Goal: Task Accomplishment & Management: Use online tool/utility

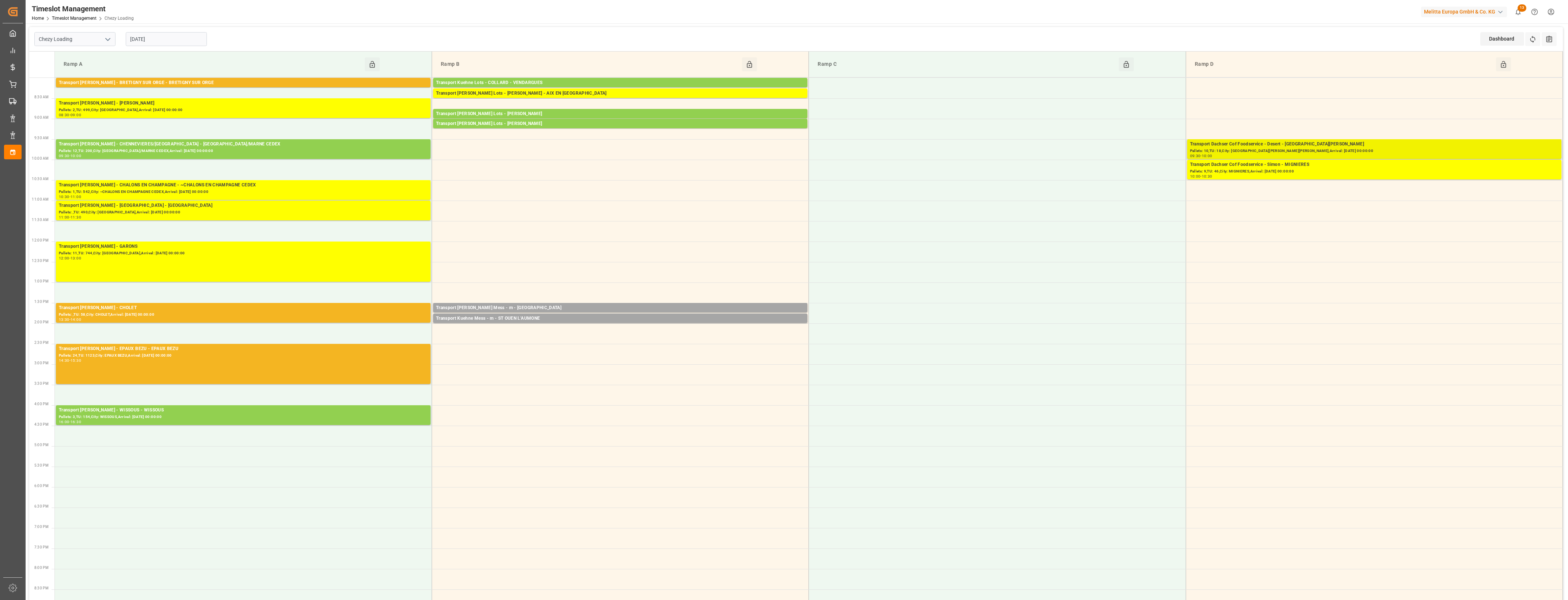
click at [1330, 149] on div "Pallets: 10,TU: 18,City: [GEOGRAPHIC_DATA][PERSON_NAME][PERSON_NAME],Arrival: […" at bounding box center [1374, 151] width 368 height 6
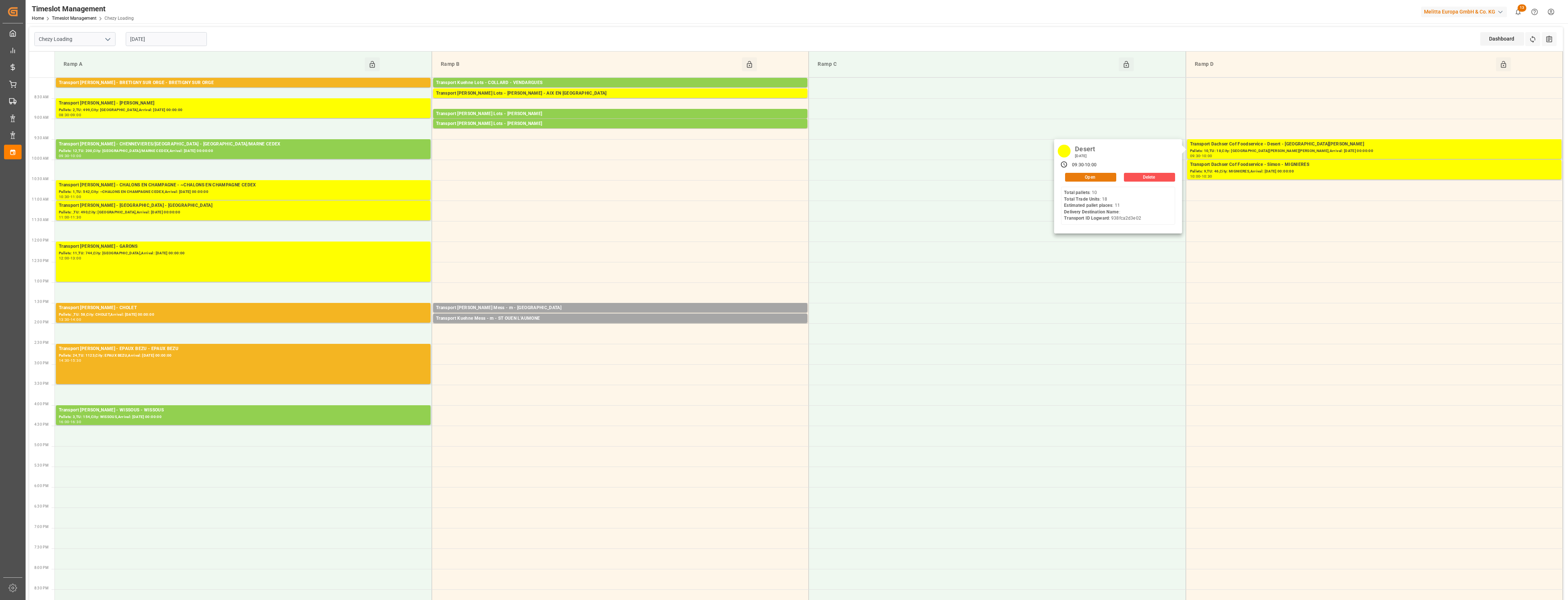
click at [1099, 179] on button "Open" at bounding box center [1091, 177] width 51 height 9
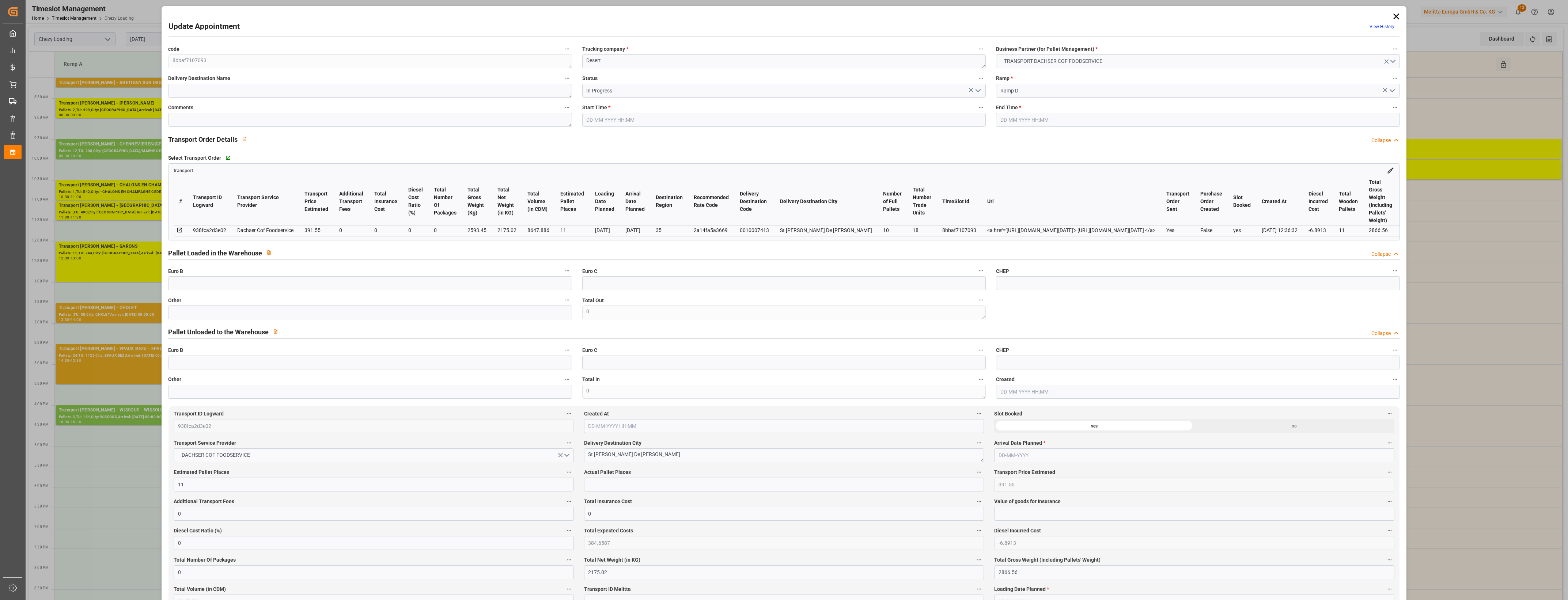
type input "11"
type input "391.55"
type input "0"
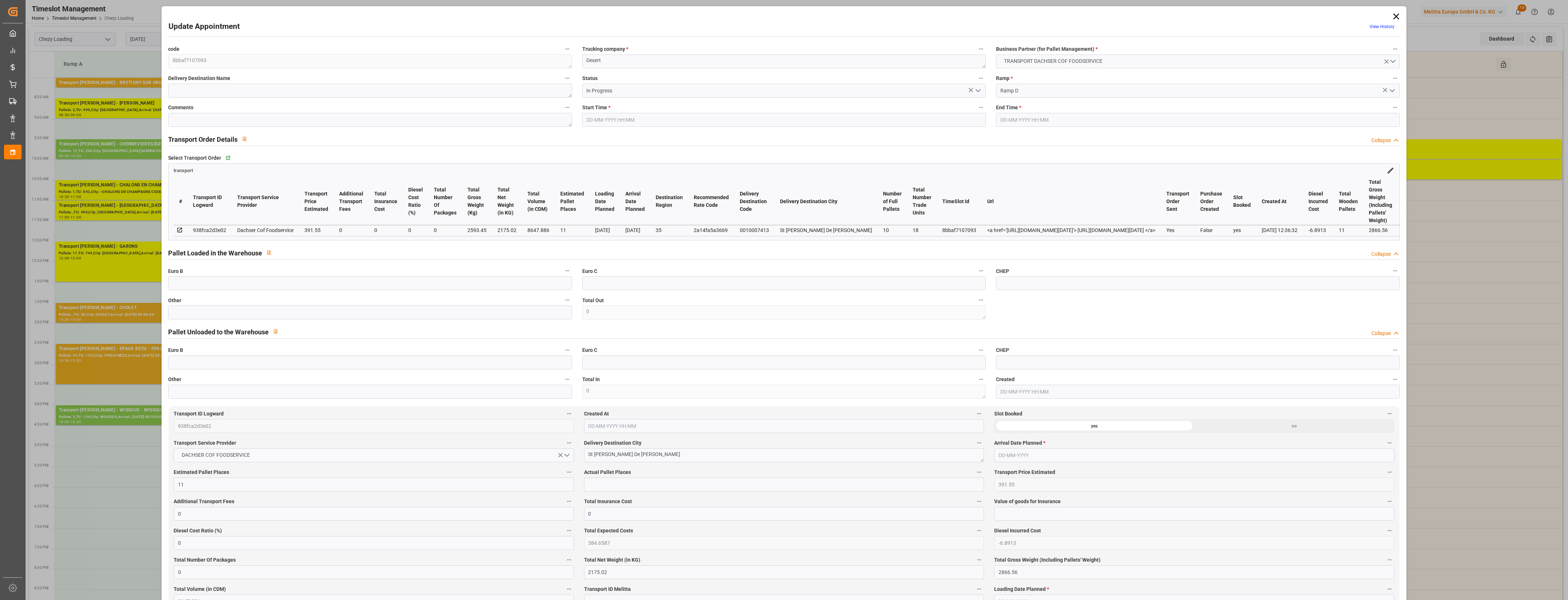
type input "384.6587"
type input "-6.8913"
type input "0"
type input "2175.02"
type input "2866.56"
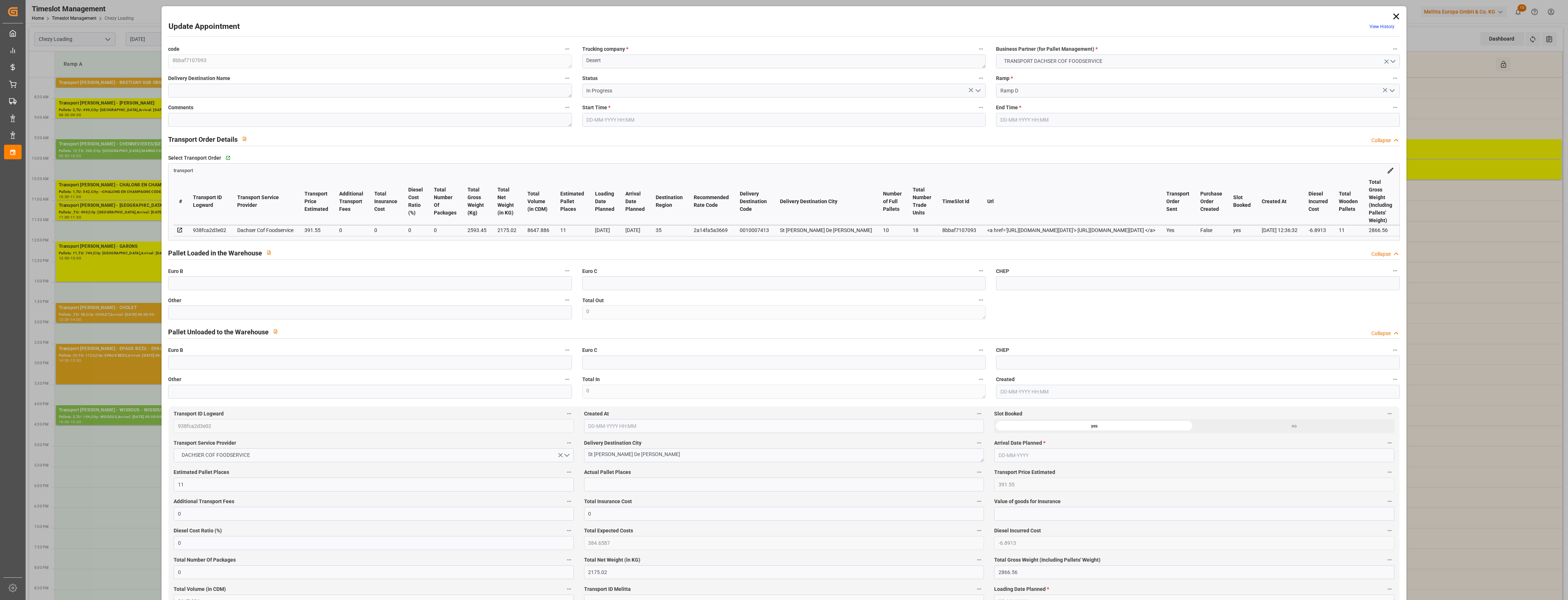
type input "8647.886"
type input "35"
type input "10"
type input "18"
type input "11"
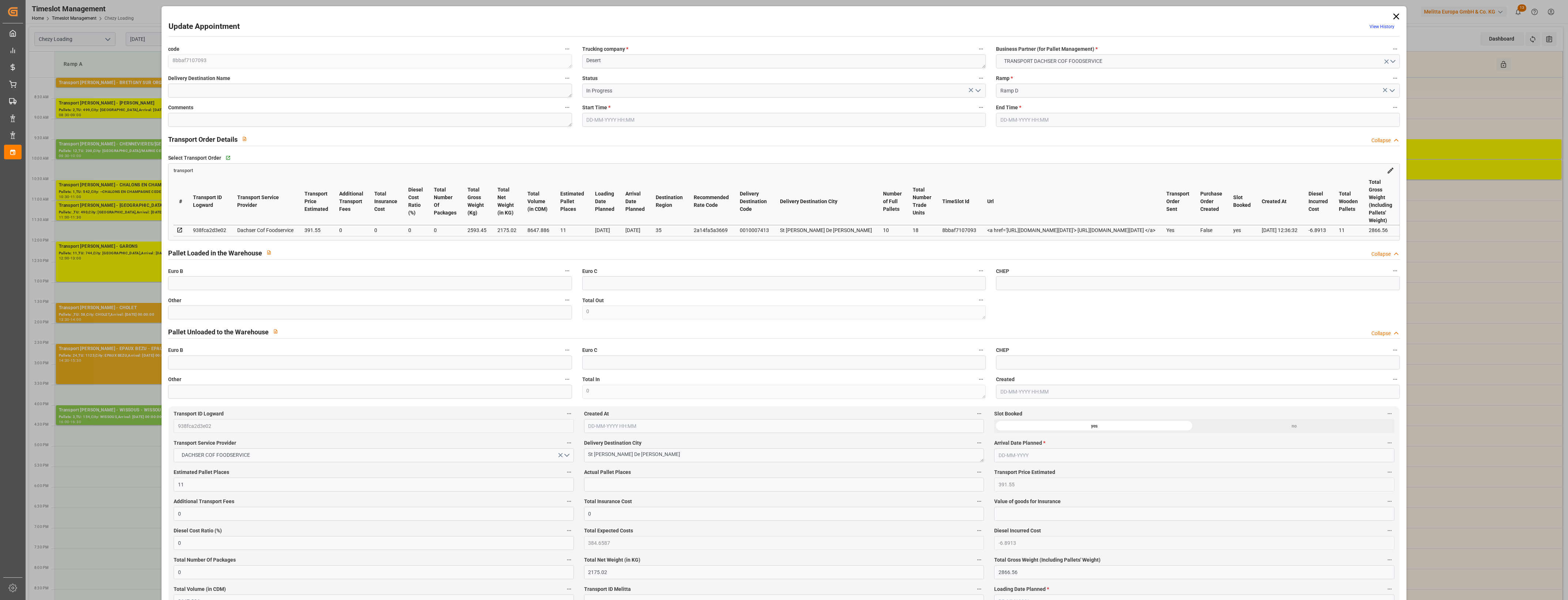
type input "101"
type input "2593.45"
type input "0"
type input "4710.8598"
type input "0"
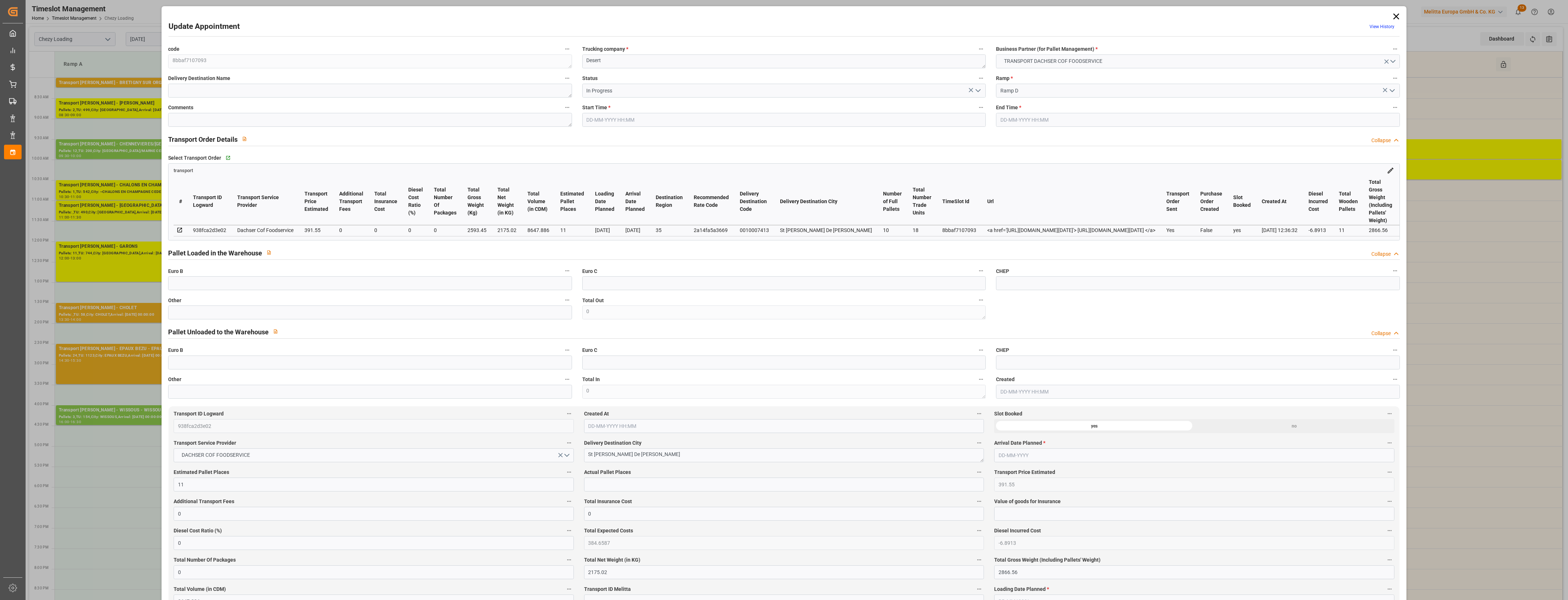
type input "0"
type input "21"
type input "35"
type input "[DATE] 09:30"
type input "[DATE] 10:00"
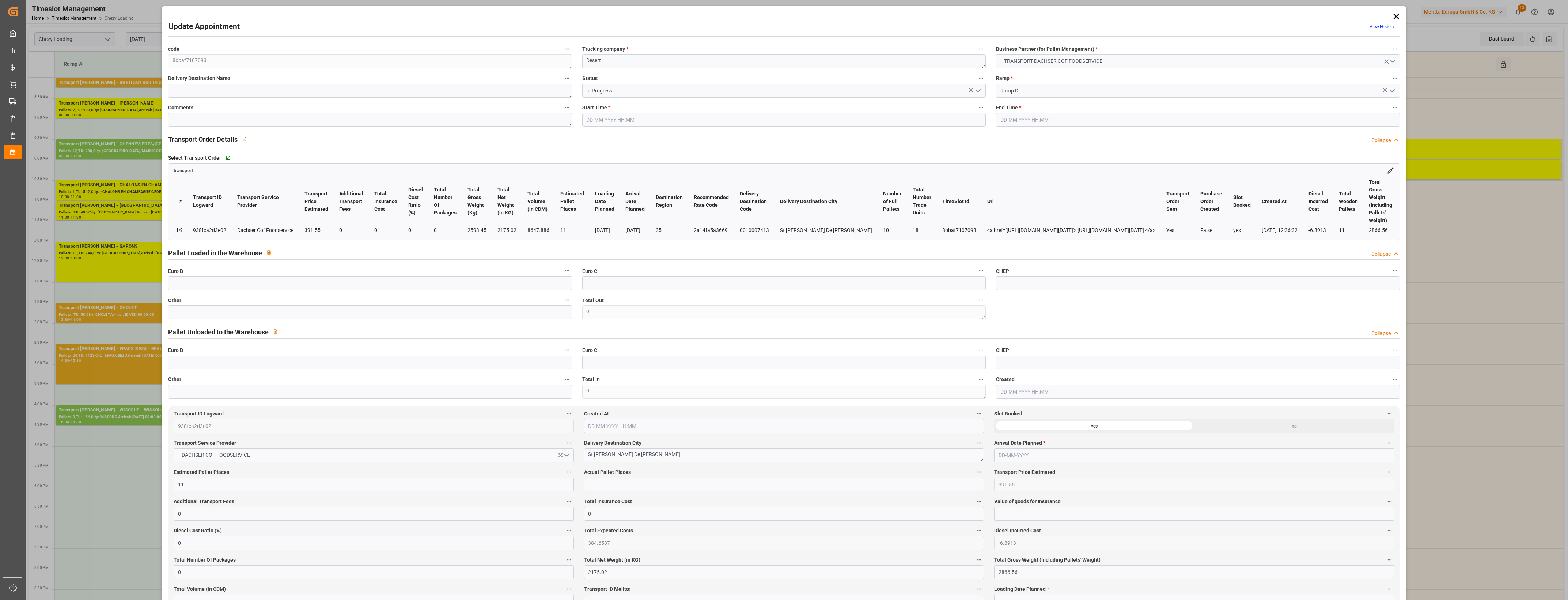
type input "[DATE] 07:28"
type input "[DATE] 12:36"
type input "[DATE]"
click at [976, 92] on icon "open menu" at bounding box center [978, 90] width 9 height 9
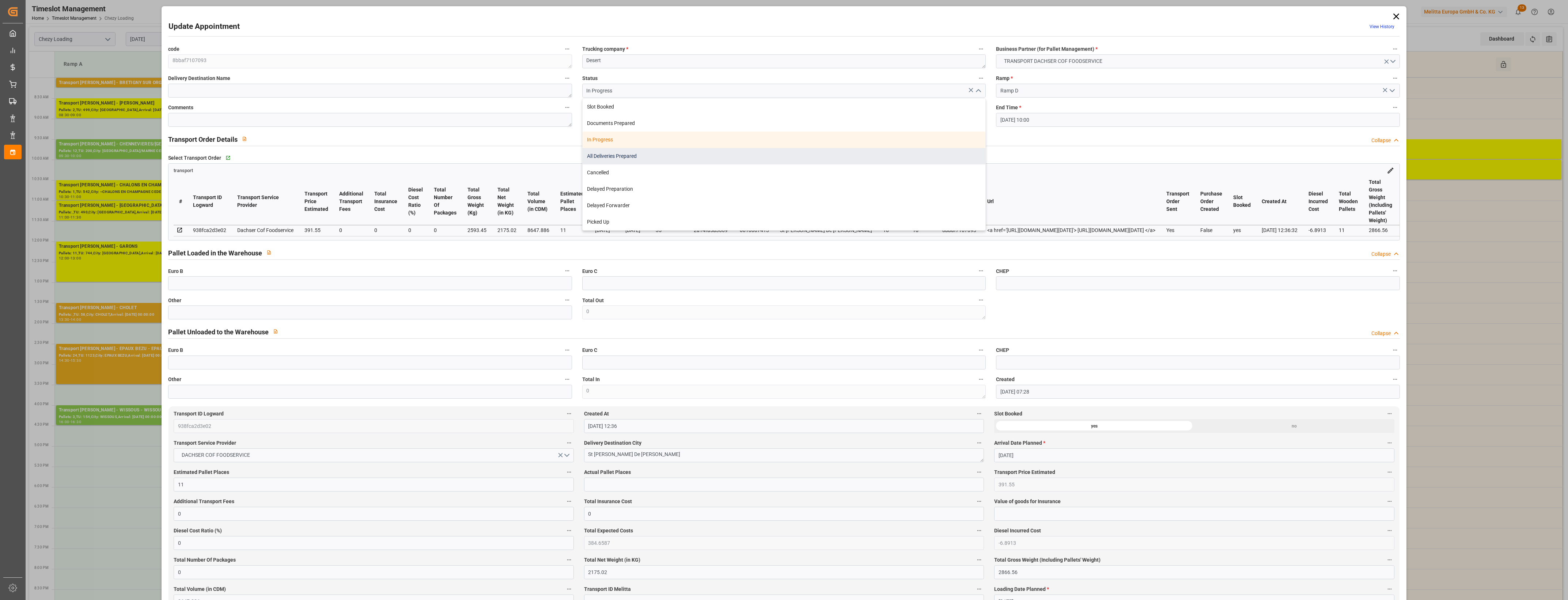
click at [629, 157] on div "All Deliveries Prepared" at bounding box center [784, 156] width 403 height 17
type input "All Deliveries Prepared"
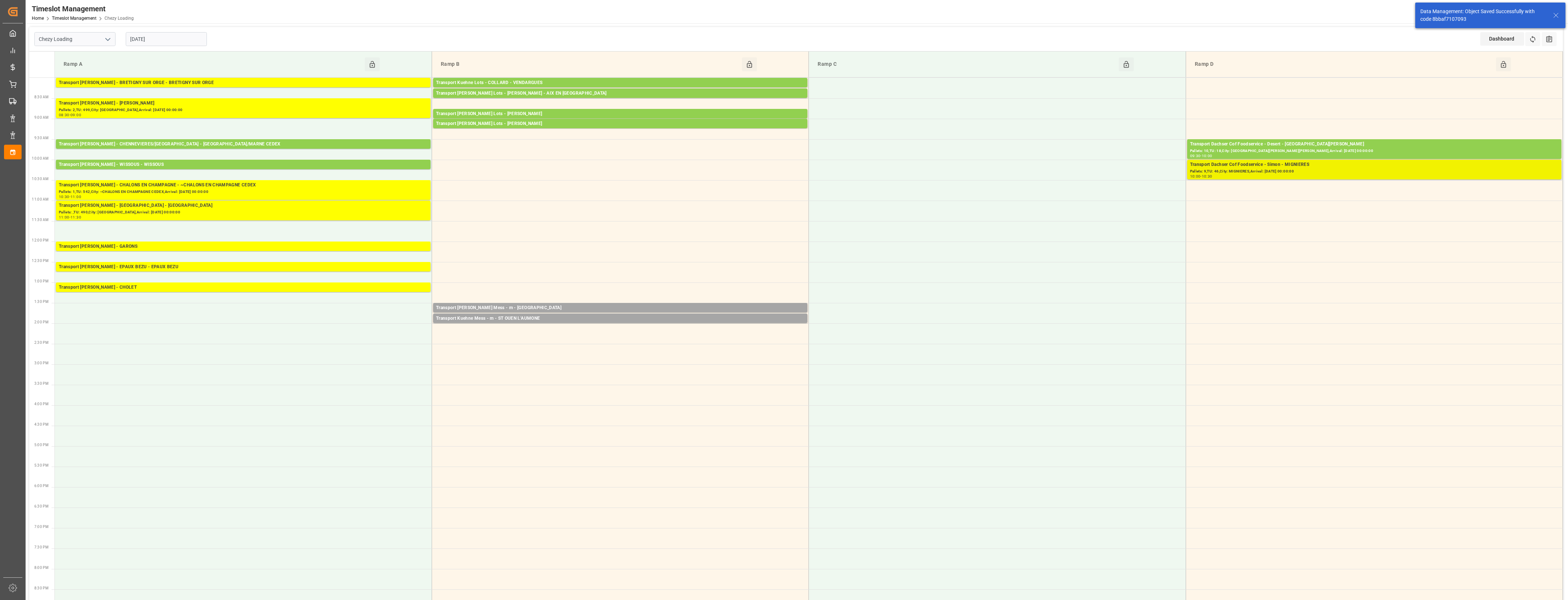
click at [1299, 165] on div "Transport Dachser Cof Foodservice - Simon - MIGNIERES" at bounding box center [1374, 165] width 368 height 7
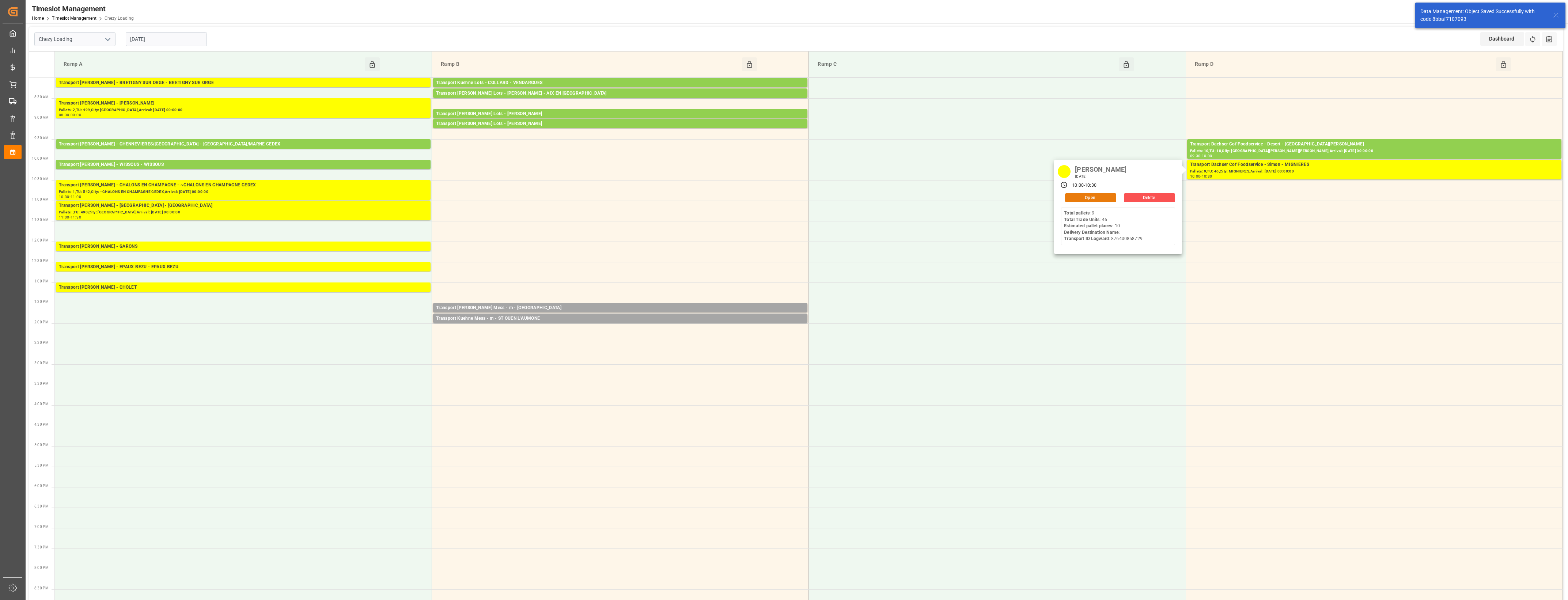
click at [1097, 197] on button "Open" at bounding box center [1091, 198] width 51 height 9
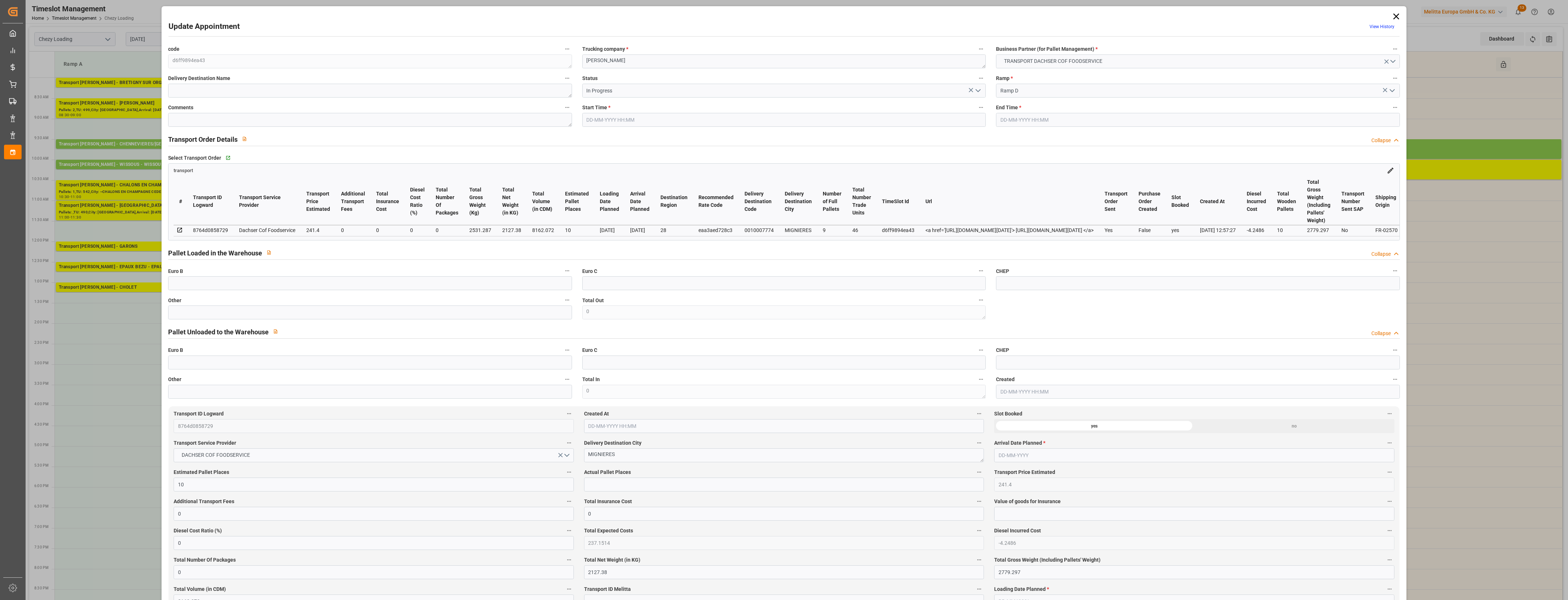
type input "10"
type input "241.4"
type input "0"
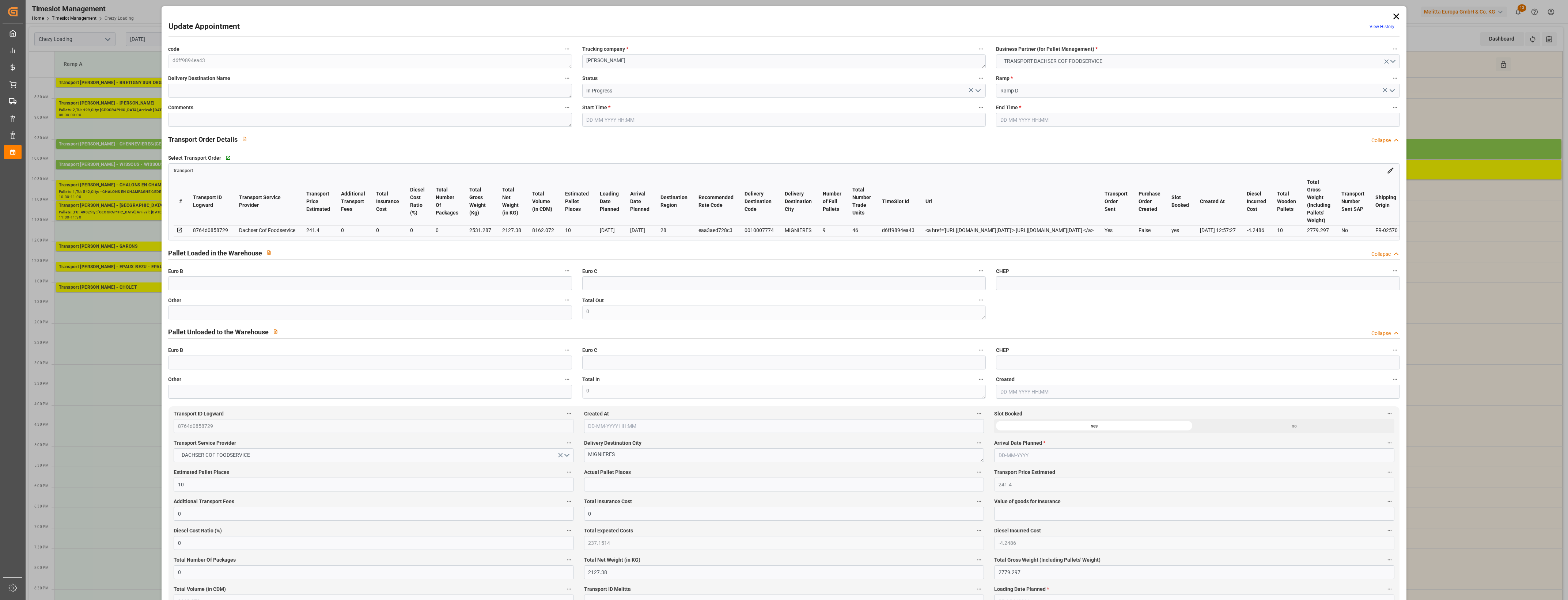
type input "237.1514"
type input "-4.2486"
type input "0"
type input "2127.38"
type input "2779.297"
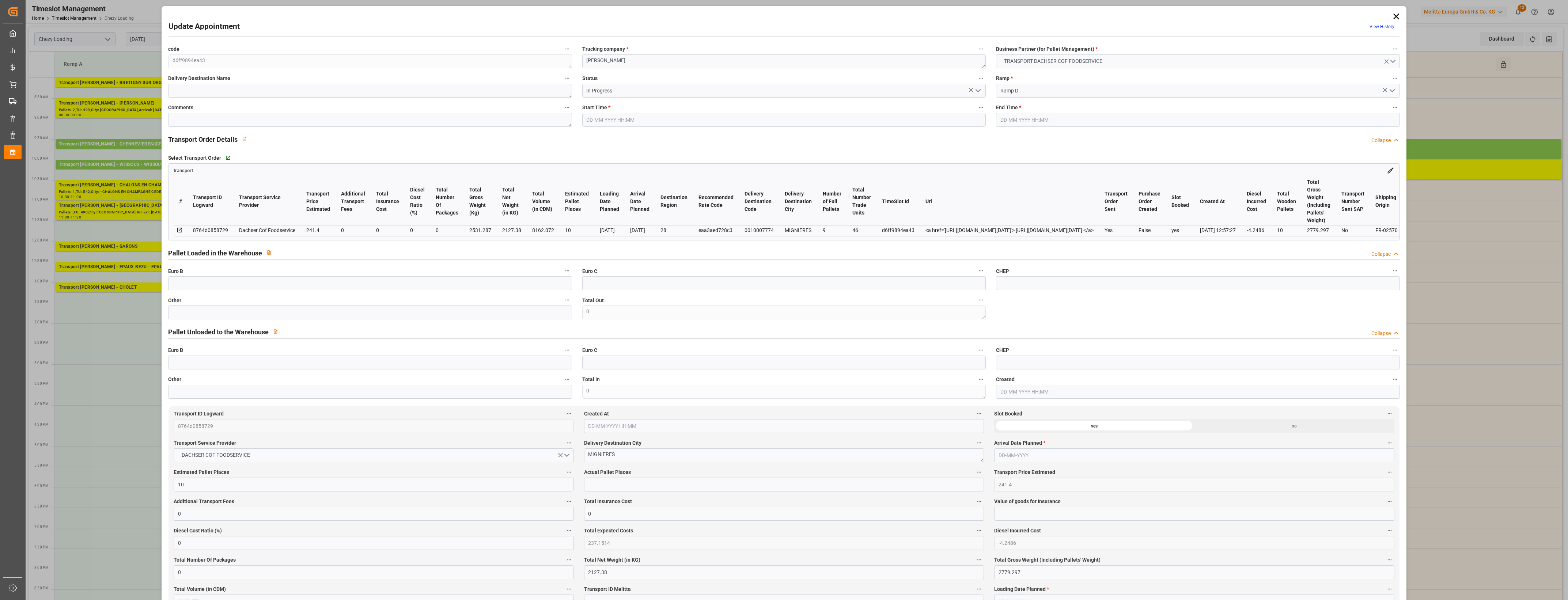
type input "8162.072"
type input "28"
type input "9"
type input "46"
type input "10"
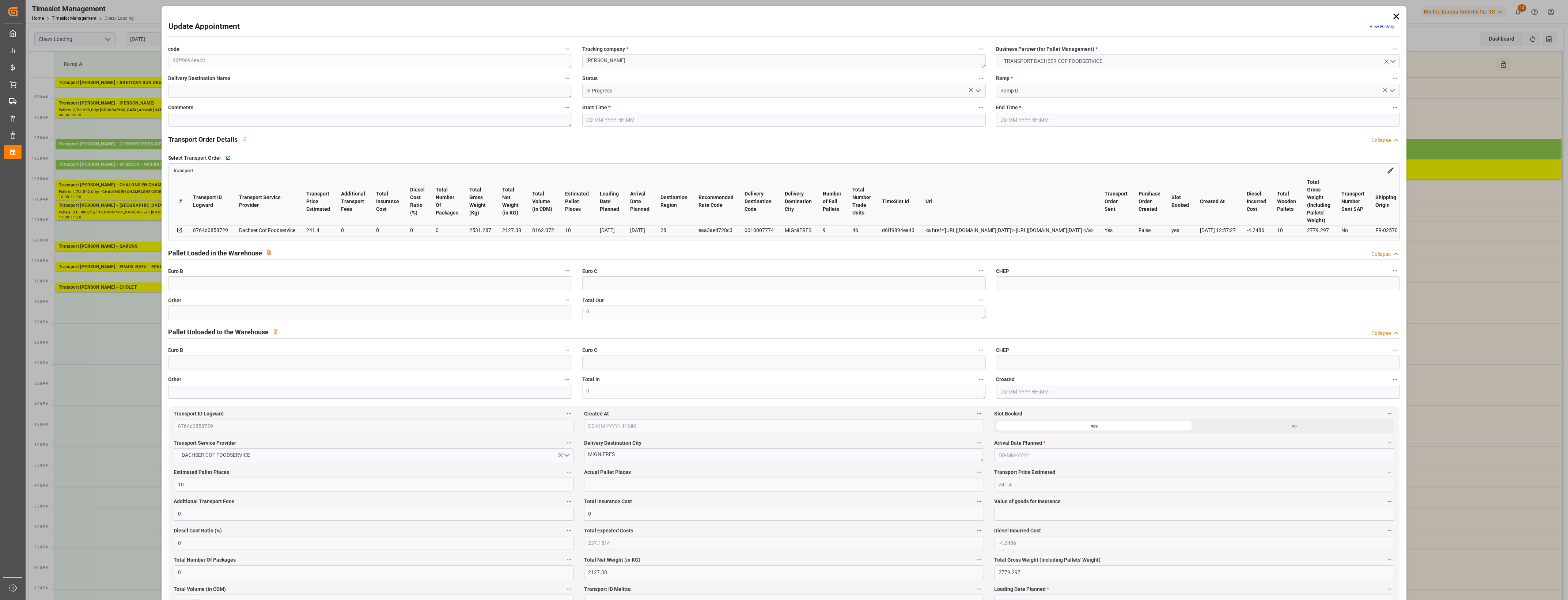
type input "101"
type input "2531.287"
type input "0"
type input "4710.8598"
type input "0"
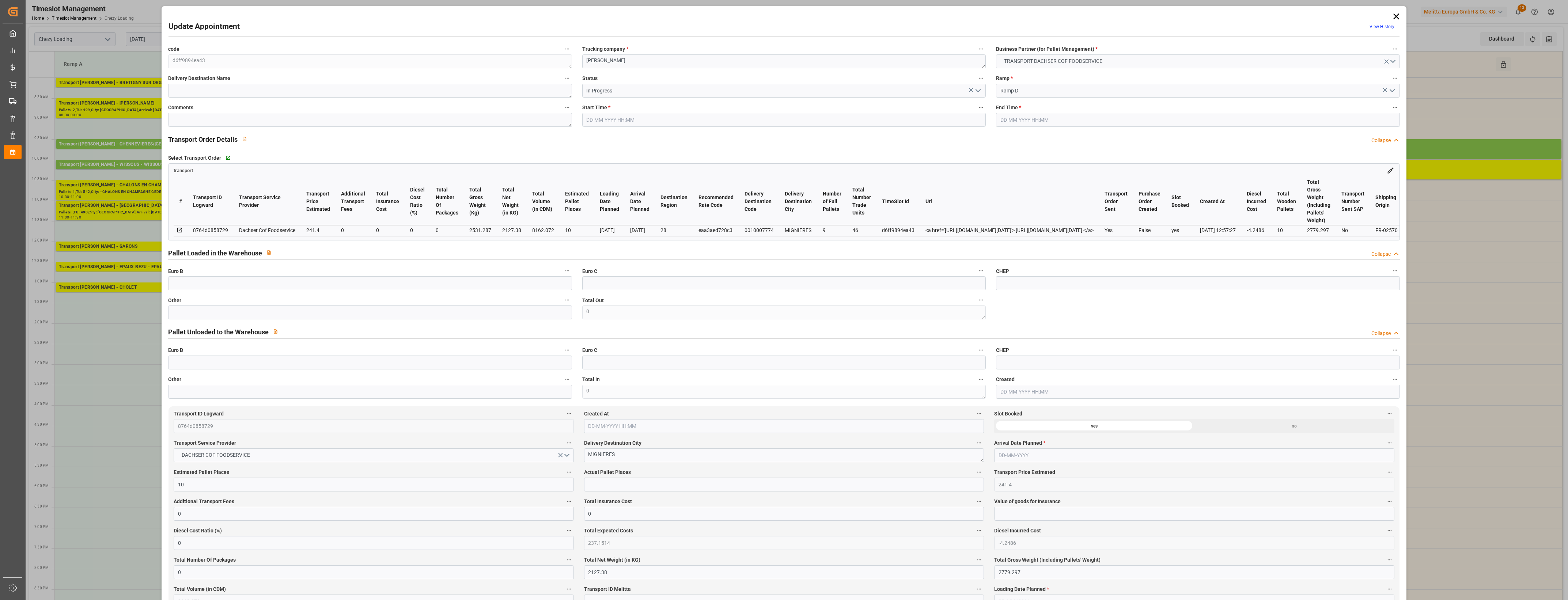
type input "0"
type input "21"
type input "35"
type input "[DATE] 10:00"
type input "[DATE] 10:30"
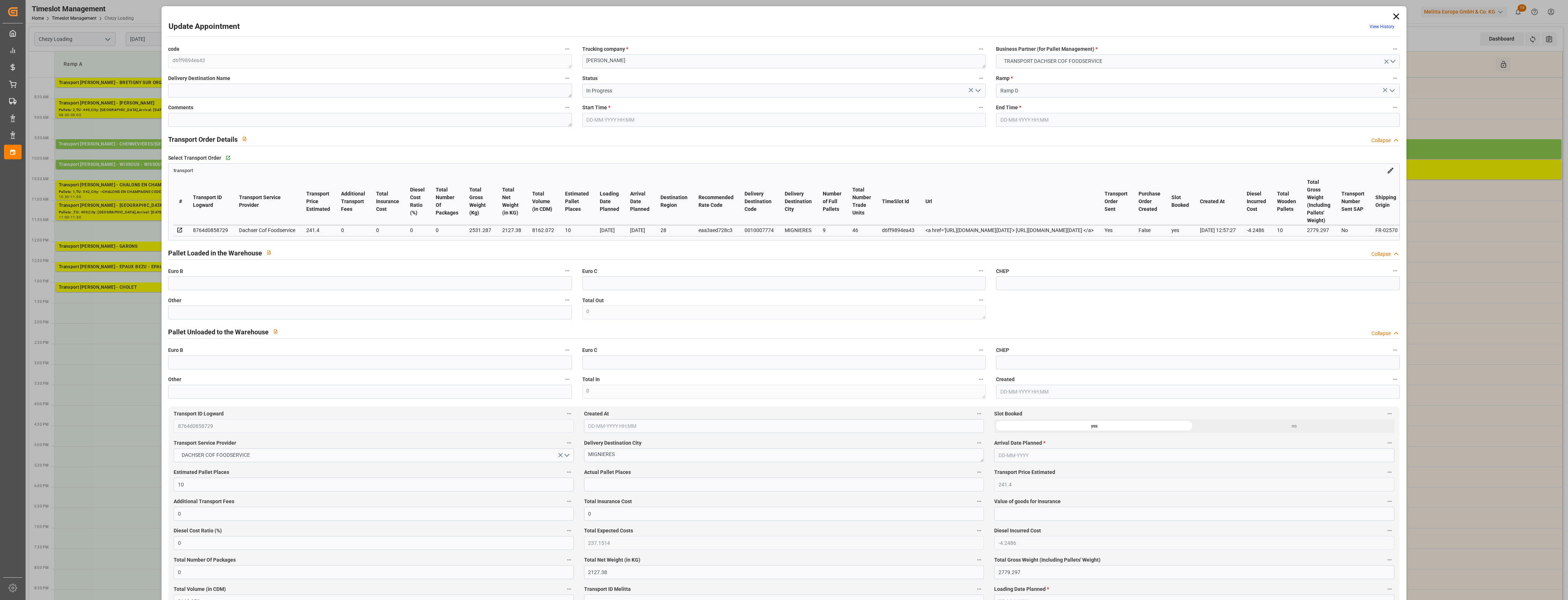
type input "[DATE] 08:40"
type input "[DATE] 12:57"
type input "[DATE]"
click at [977, 89] on icon "open menu" at bounding box center [978, 90] width 9 height 9
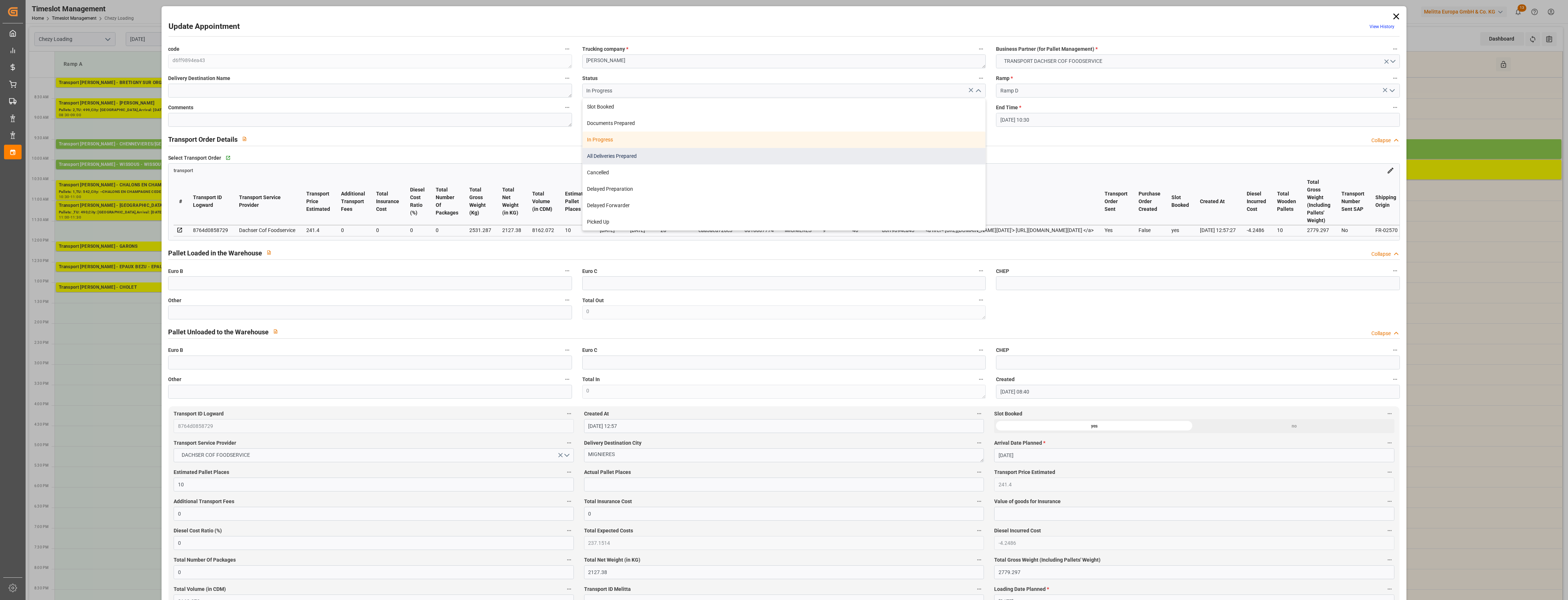
click at [632, 157] on div "All Deliveries Prepared" at bounding box center [784, 156] width 403 height 17
type input "All Deliveries Prepared"
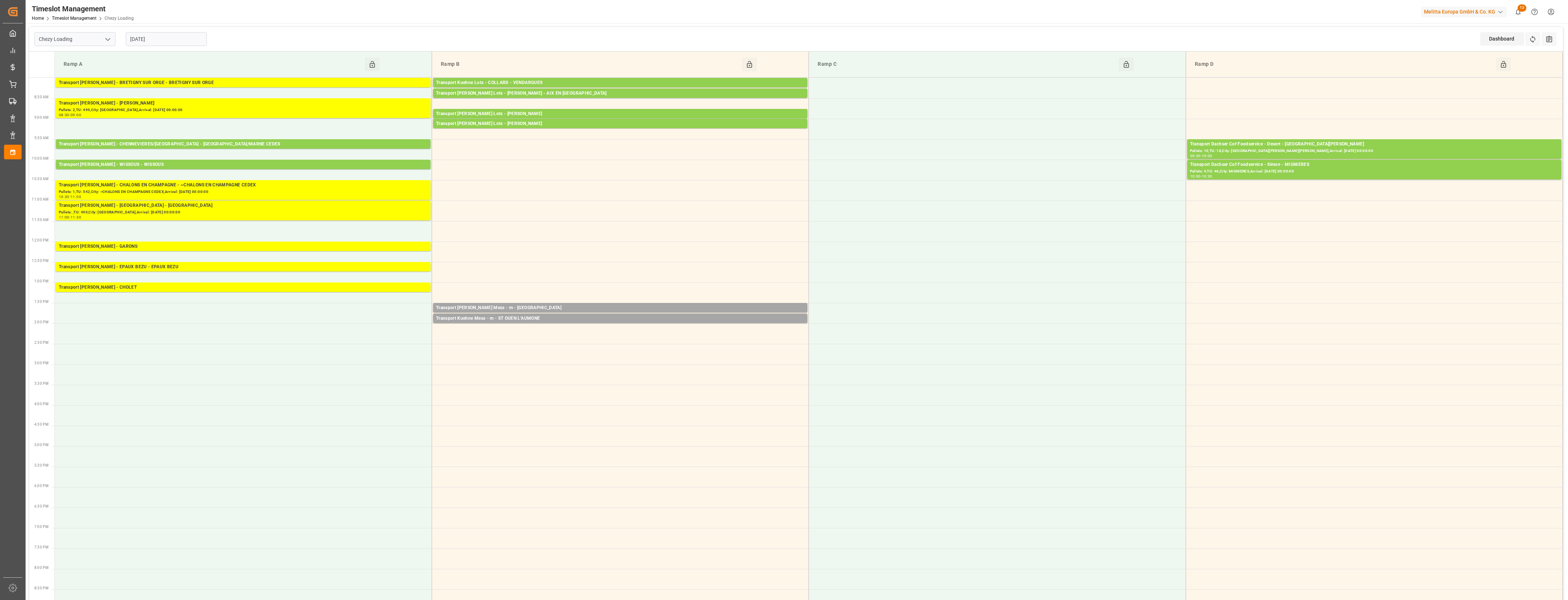
click at [186, 38] on input "[DATE]" at bounding box center [166, 39] width 81 height 14
click at [149, 98] on span "7" at bounding box center [150, 97] width 2 height 5
type input "[DATE]"
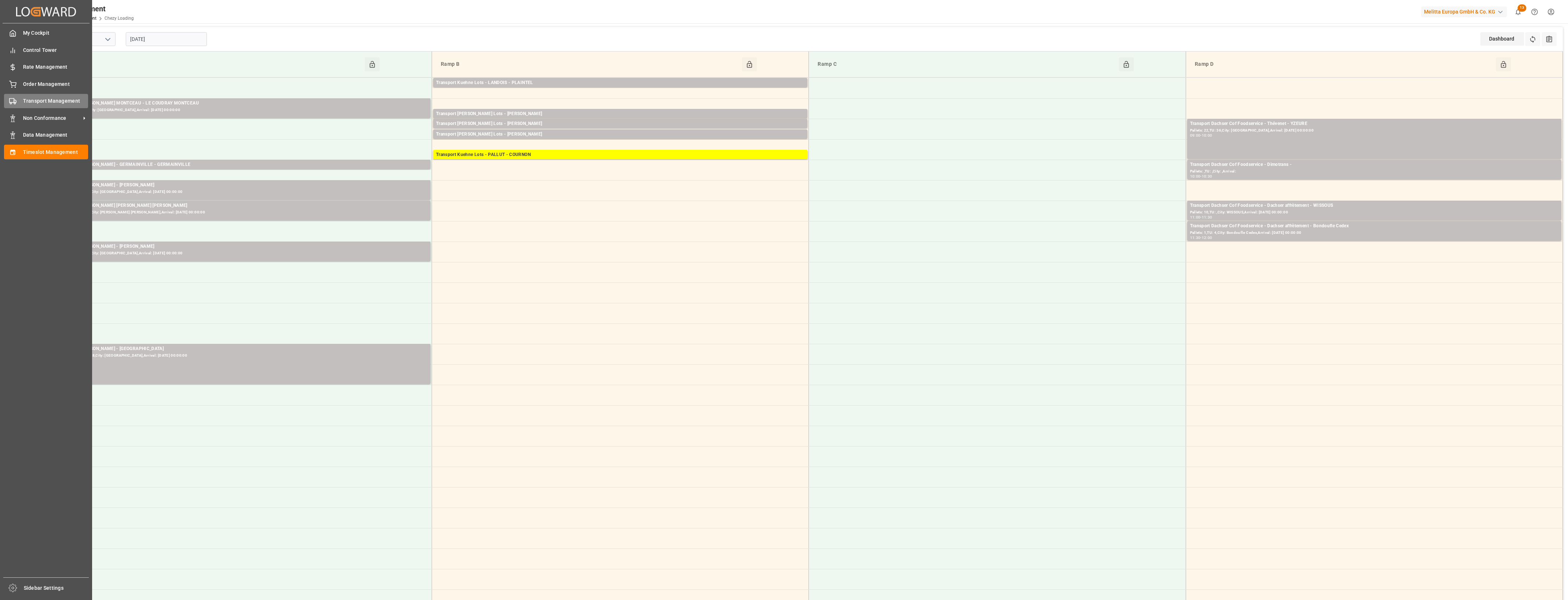
click at [23, 100] on span "Transport Management" at bounding box center [56, 101] width 66 height 7
